Goal: Navigation & Orientation: Find specific page/section

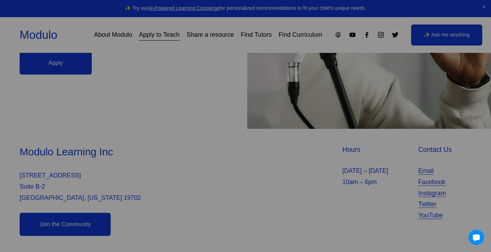
scroll to position [219, 0]
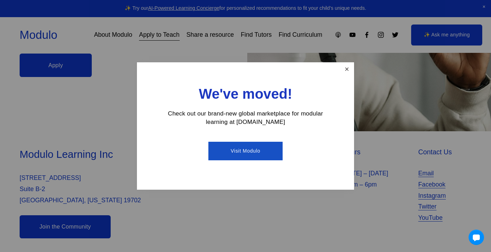
click at [347, 69] on link "Close" at bounding box center [347, 69] width 12 height 12
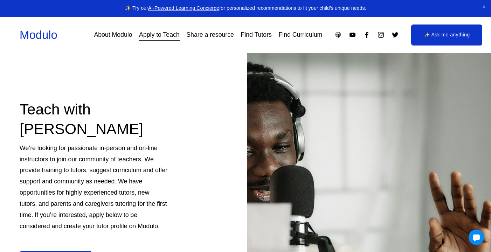
scroll to position [24, 0]
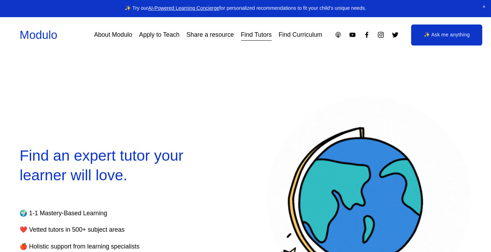
select select "**"
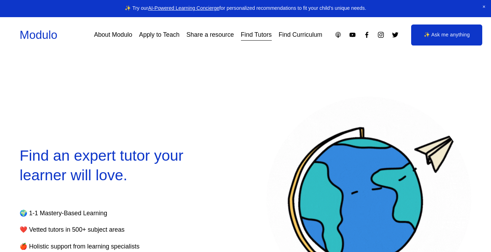
click at [115, 34] on link "About Modulo" at bounding box center [113, 35] width 38 height 12
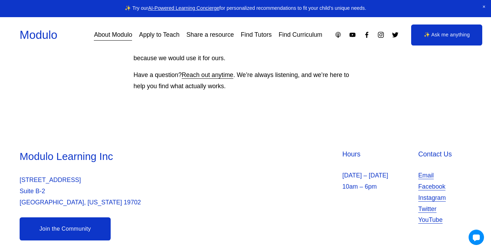
scroll to position [673, 0]
